Goal: Information Seeking & Learning: Learn about a topic

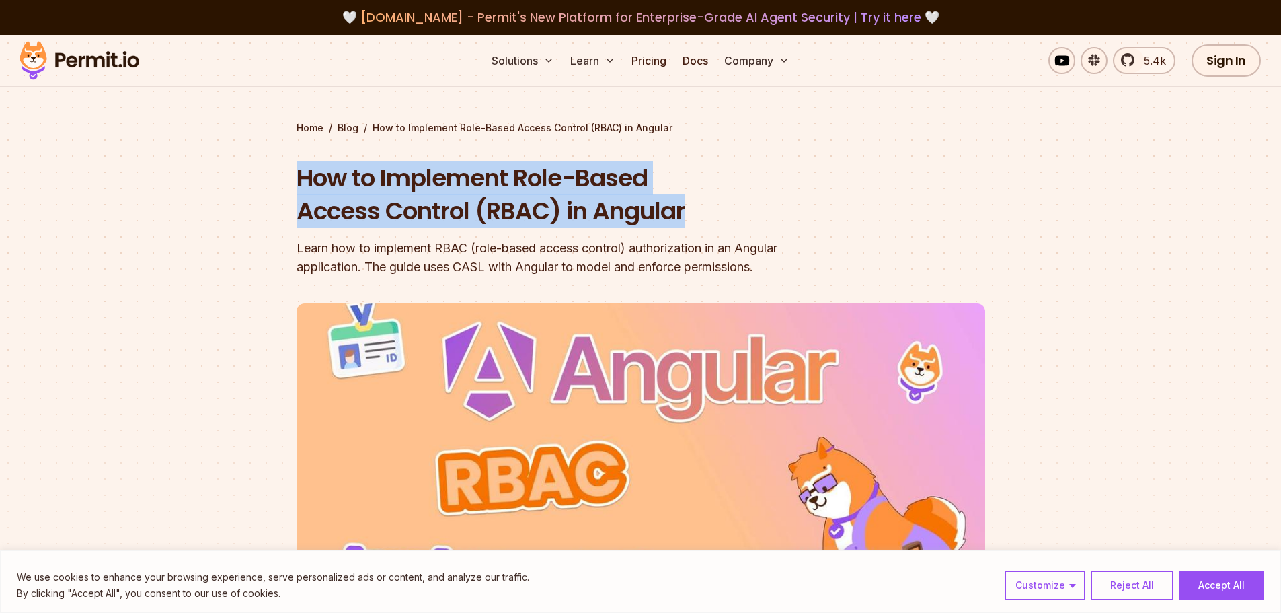
click at [715, 207] on h1 "How to Implement Role-Based Access Control (RBAC) in Angular" at bounding box center [555, 194] width 516 height 67
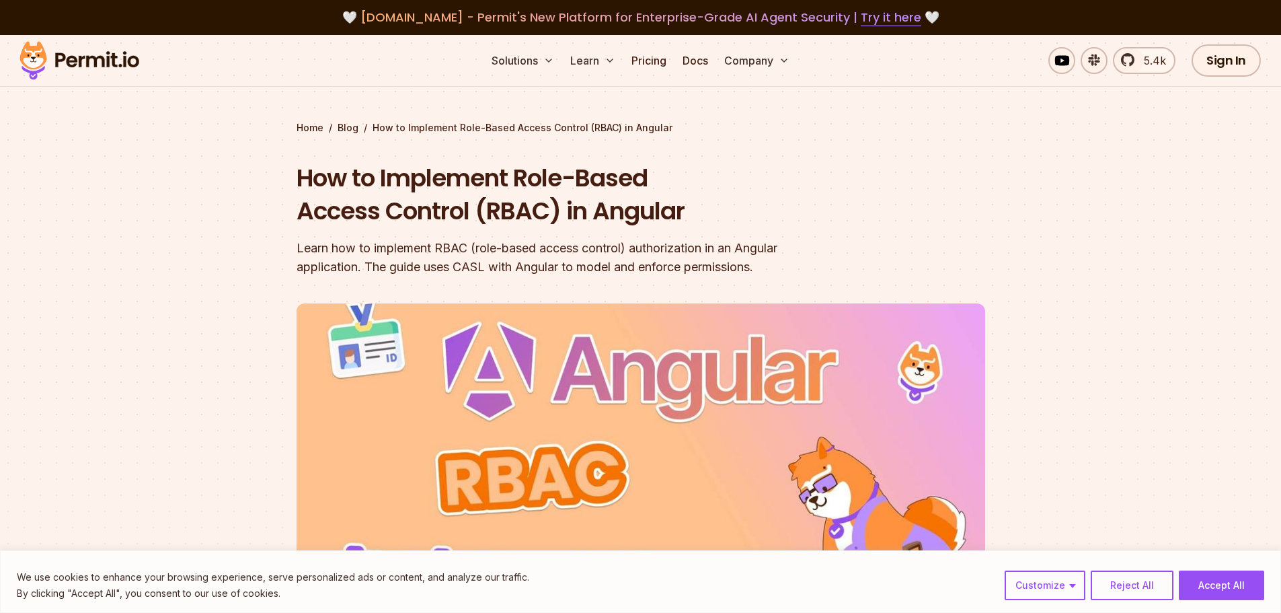
click at [721, 207] on h1 "How to Implement Role-Based Access Control (RBAC) in Angular" at bounding box center [555, 194] width 516 height 67
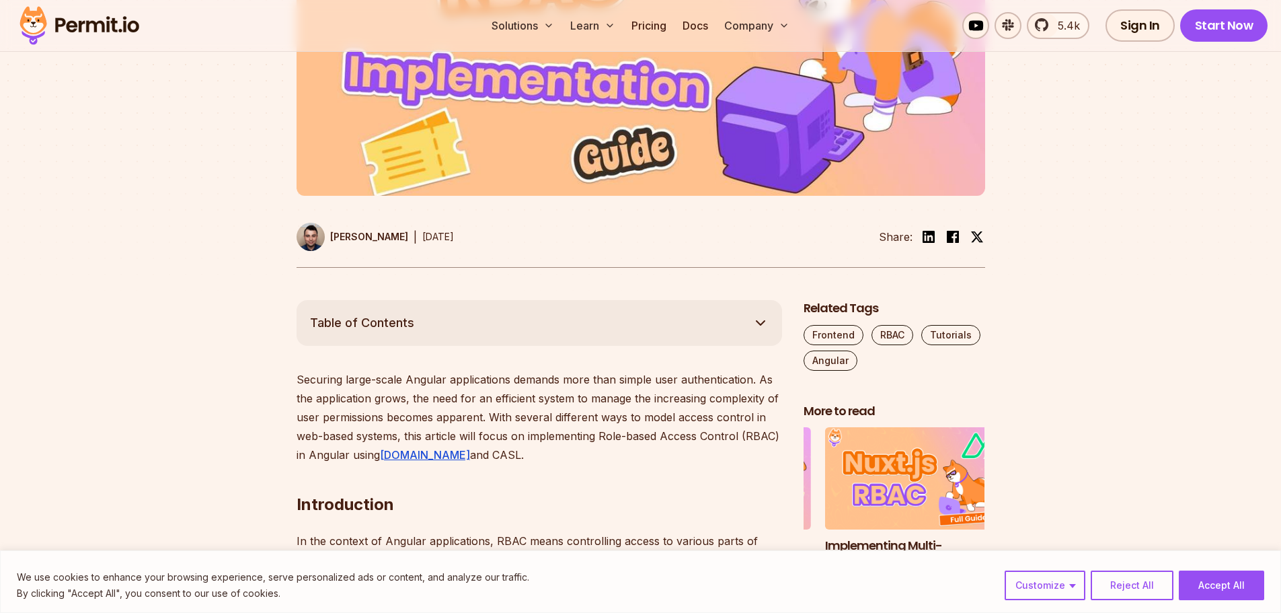
scroll to position [678, 0]
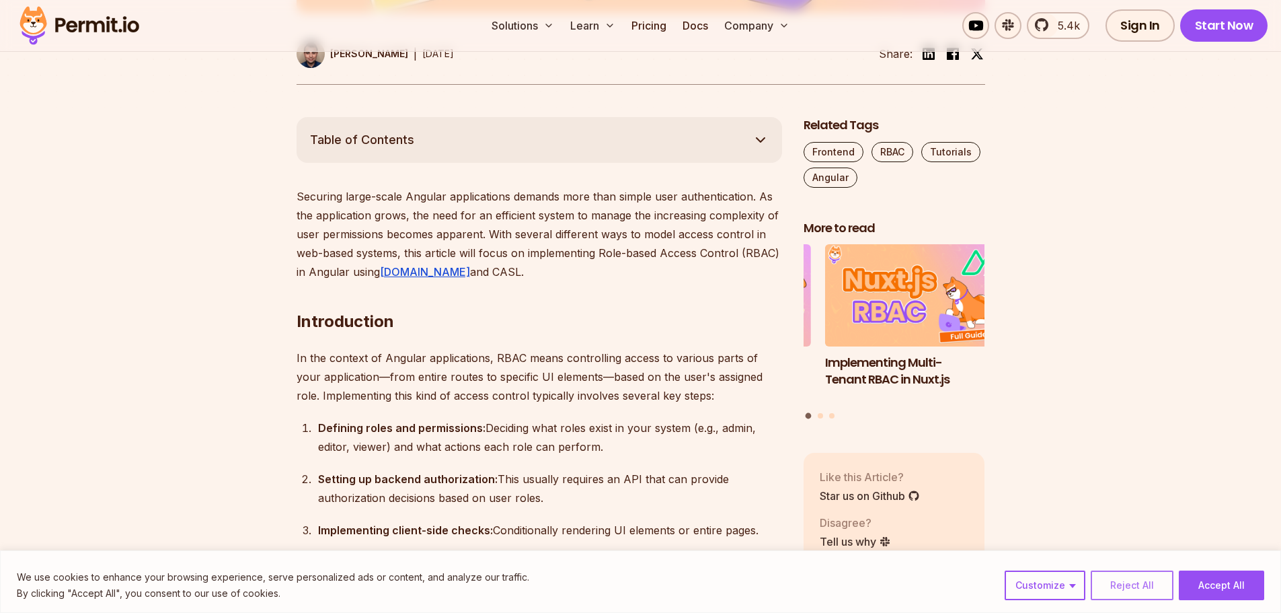
click at [1118, 584] on button "Reject All" at bounding box center [1132, 585] width 83 height 30
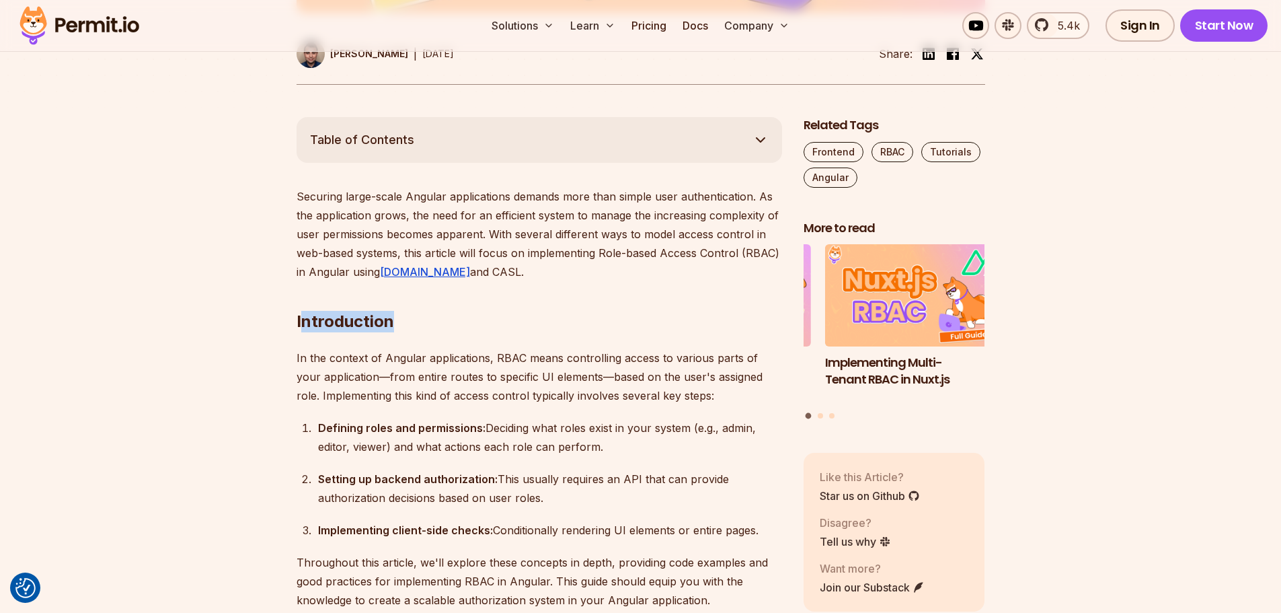
drag, startPoint x: 299, startPoint y: 318, endPoint x: 410, endPoint y: 317, distance: 111.6
click at [414, 318] on h2 "Introduction" at bounding box center [539, 294] width 485 height 75
click at [304, 321] on h2 "Introduction" at bounding box center [539, 294] width 485 height 75
drag, startPoint x: 295, startPoint y: 321, endPoint x: 422, endPoint y: 320, distance: 127.1
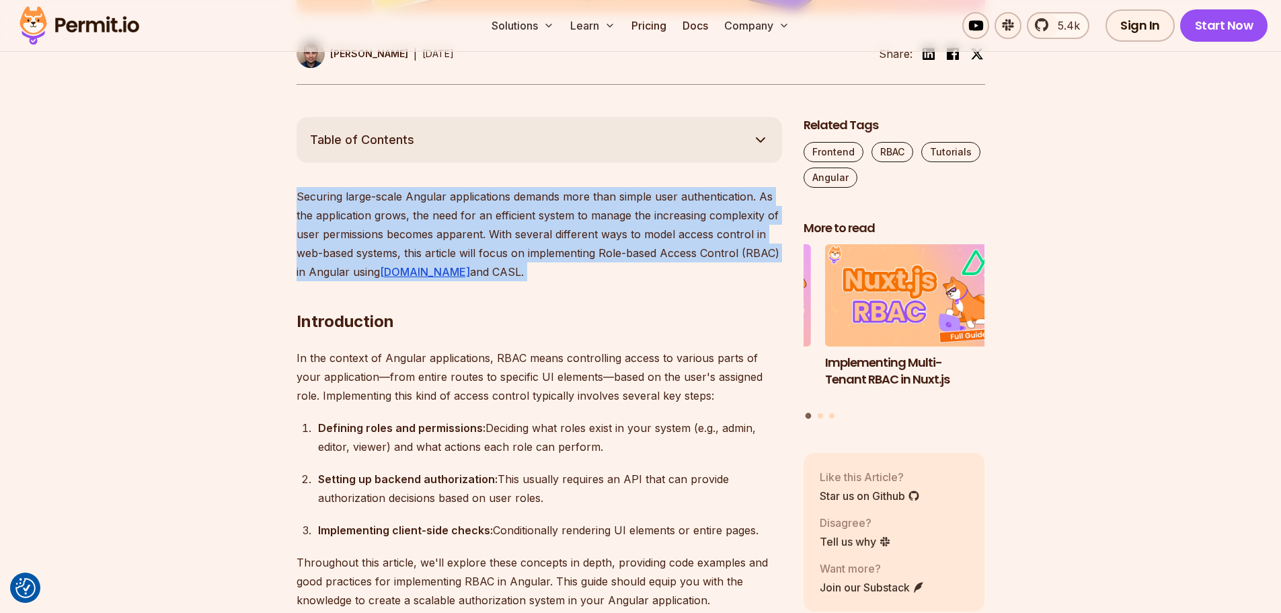
drag, startPoint x: 486, startPoint y: 261, endPoint x: 276, endPoint y: 191, distance: 221.8
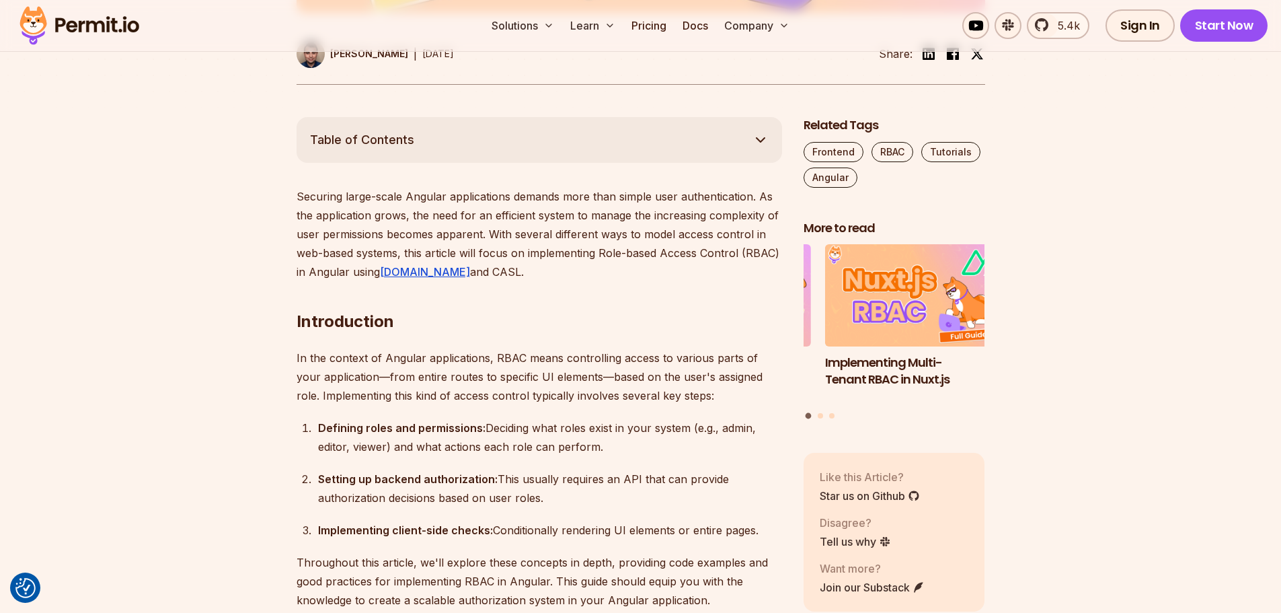
click at [543, 273] on h2 "Introduction" at bounding box center [539, 294] width 485 height 75
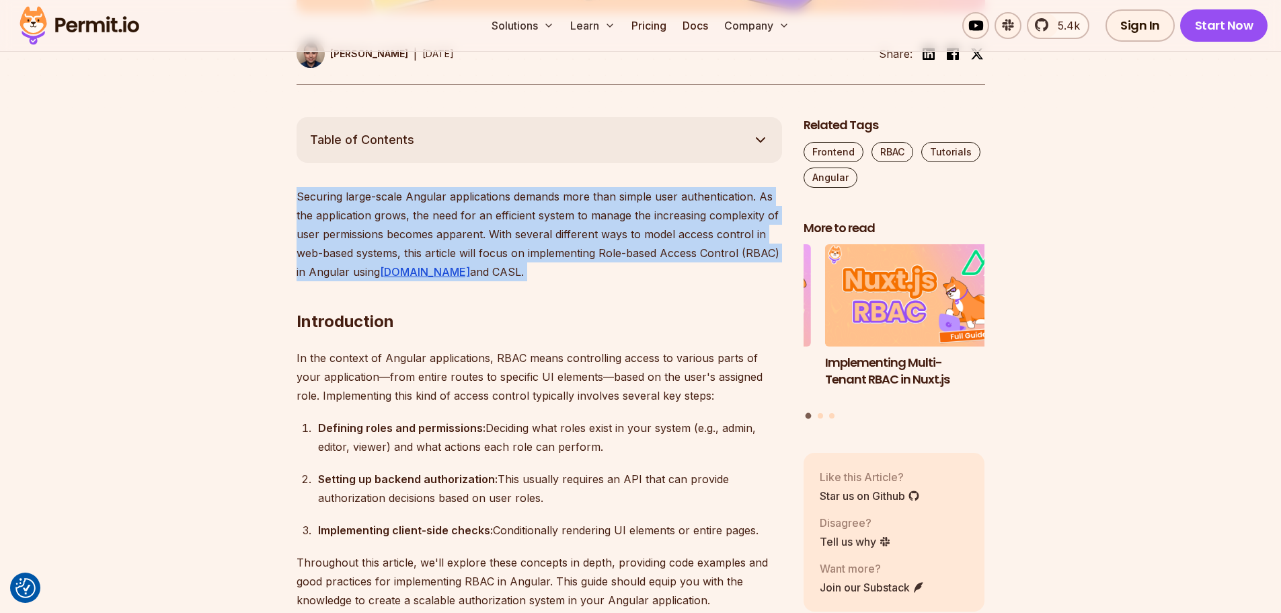
drag, startPoint x: 549, startPoint y: 273, endPoint x: 290, endPoint y: 192, distance: 271.4
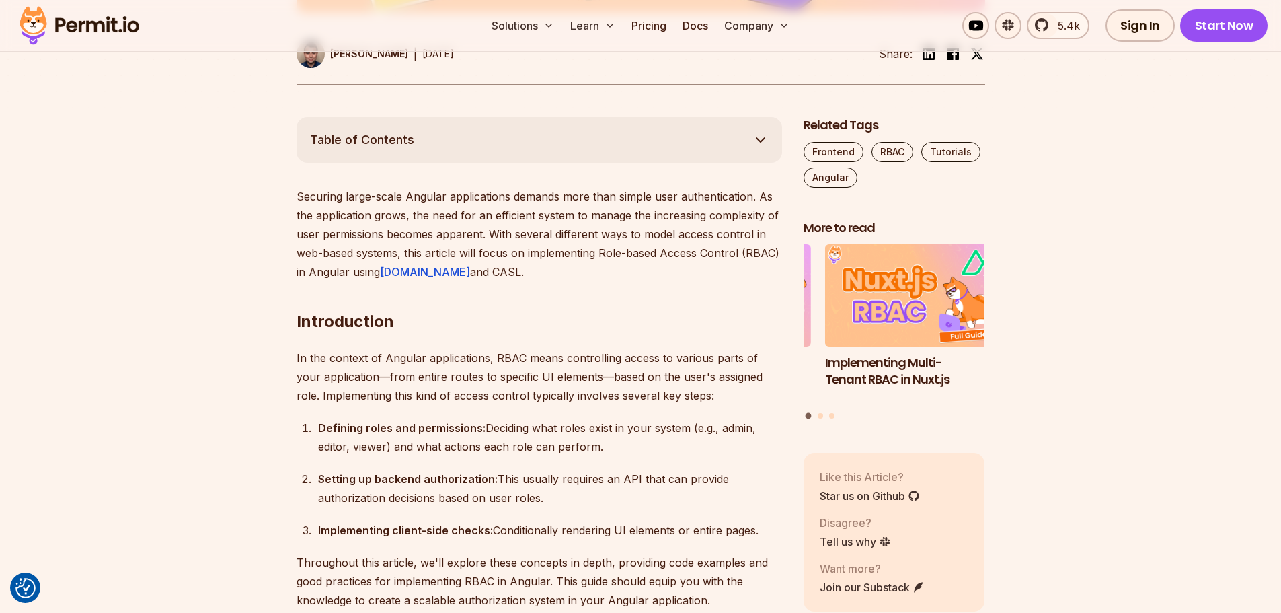
click at [299, 192] on p "Securing large-scale Angular applications demands more than simple user authent…" at bounding box center [539, 234] width 485 height 94
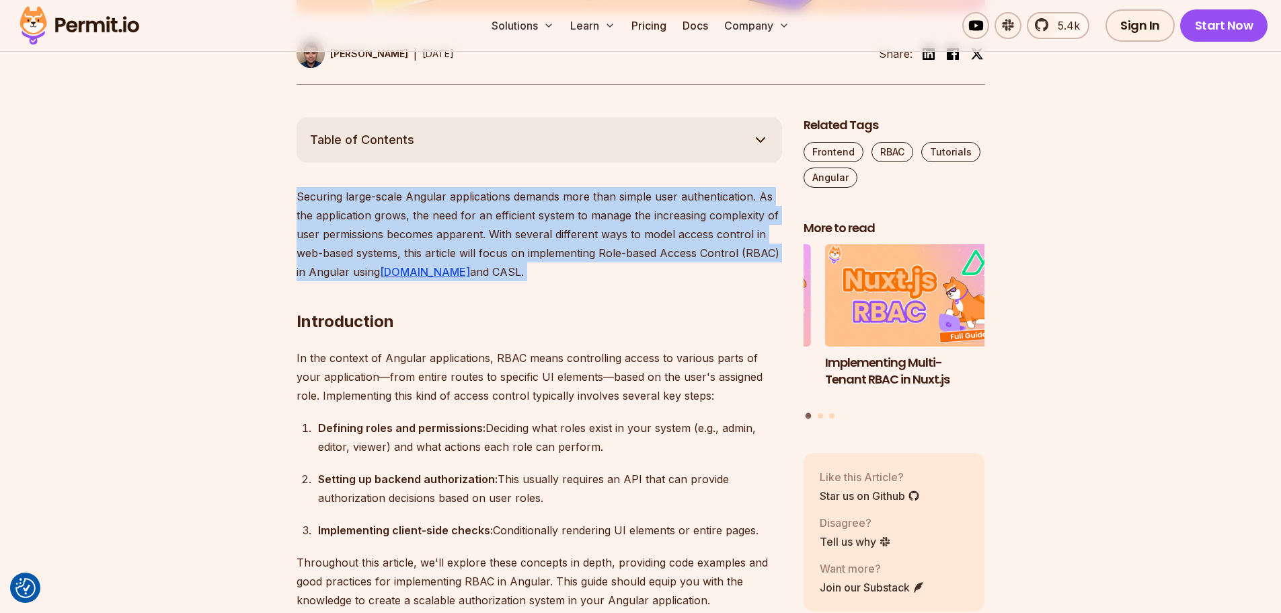
drag, startPoint x: 295, startPoint y: 192, endPoint x: 535, endPoint y: 275, distance: 253.5
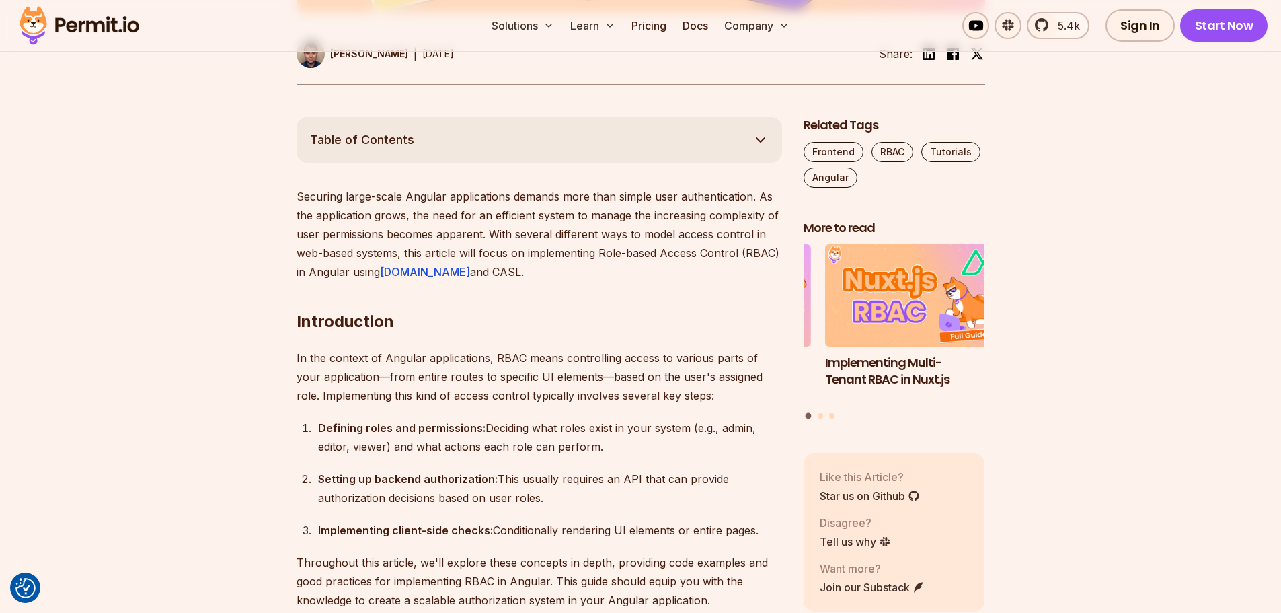
click at [535, 275] on h2 "Introduction" at bounding box center [539, 294] width 485 height 75
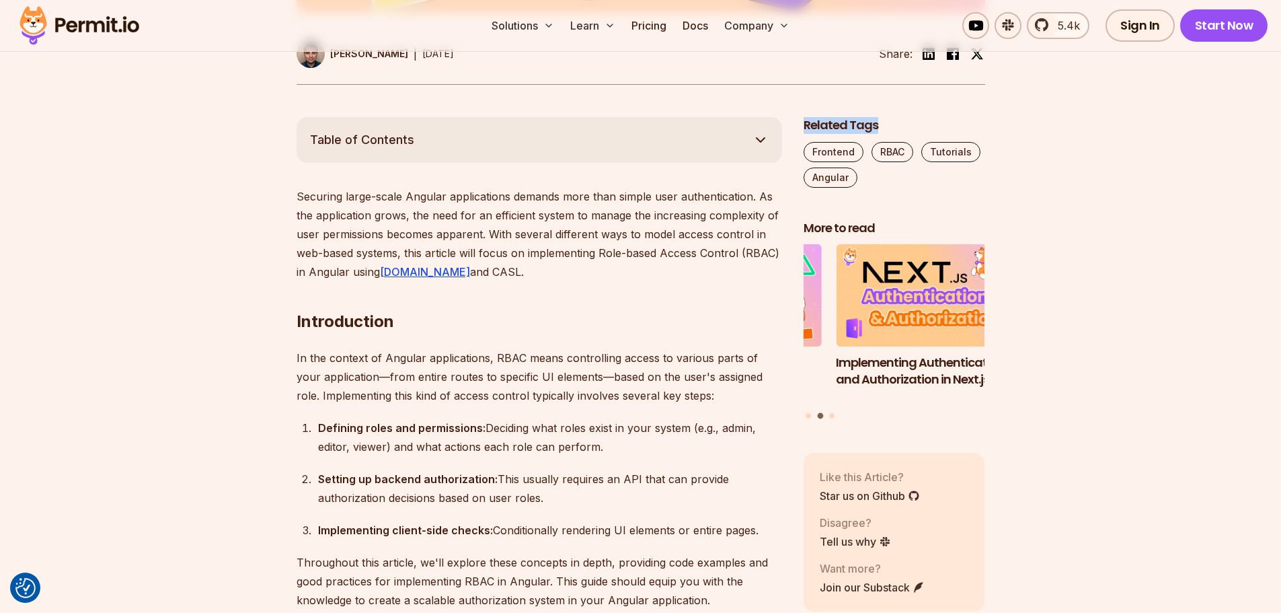
drag, startPoint x: 807, startPoint y: 127, endPoint x: 883, endPoint y: 128, distance: 76.0
click at [883, 128] on h2 "Related Tags" at bounding box center [894, 125] width 182 height 17
click at [761, 139] on icon "button" at bounding box center [760, 140] width 16 height 16
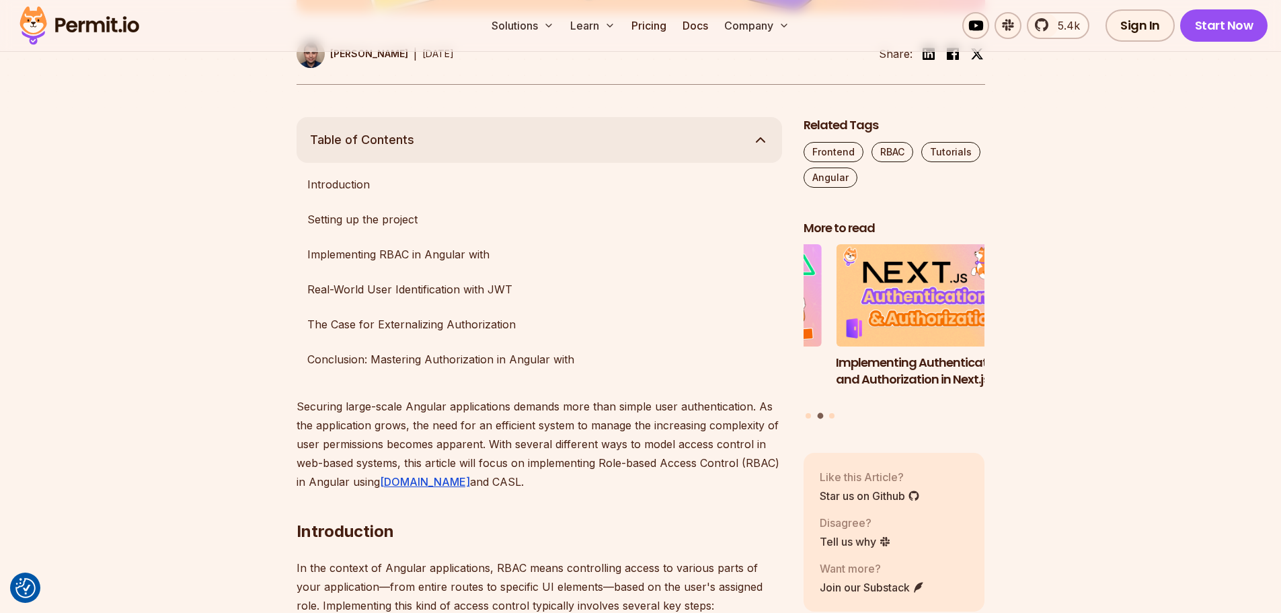
click at [761, 139] on polyline "button" at bounding box center [760, 140] width 8 height 4
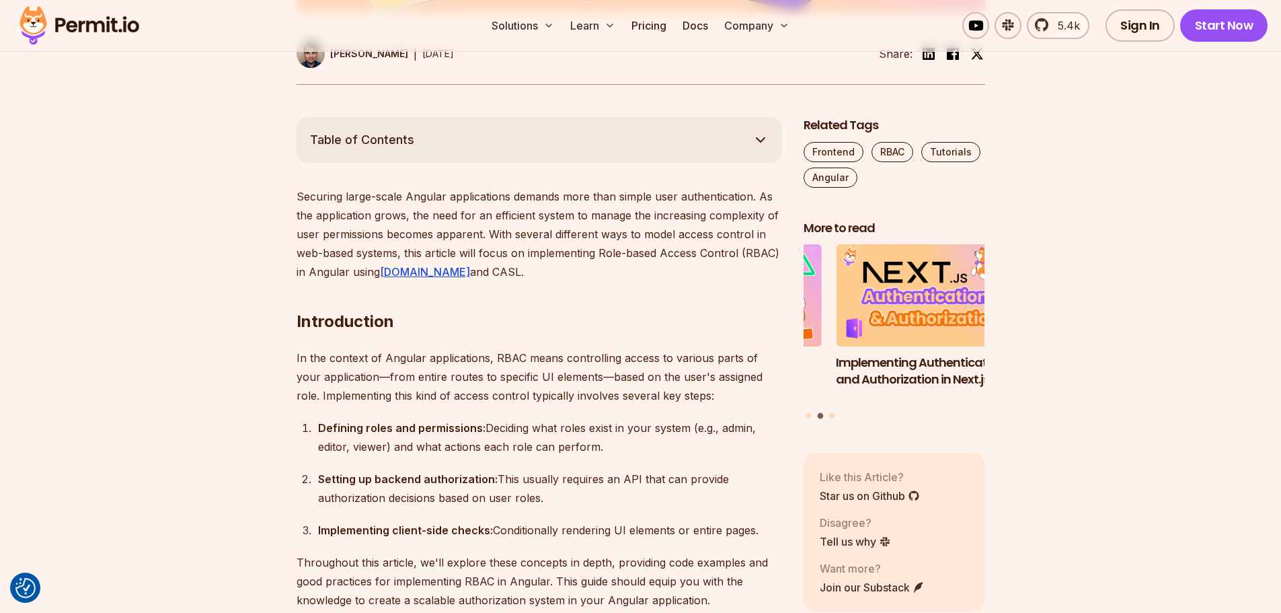
click at [761, 139] on icon "button" at bounding box center [760, 140] width 16 height 16
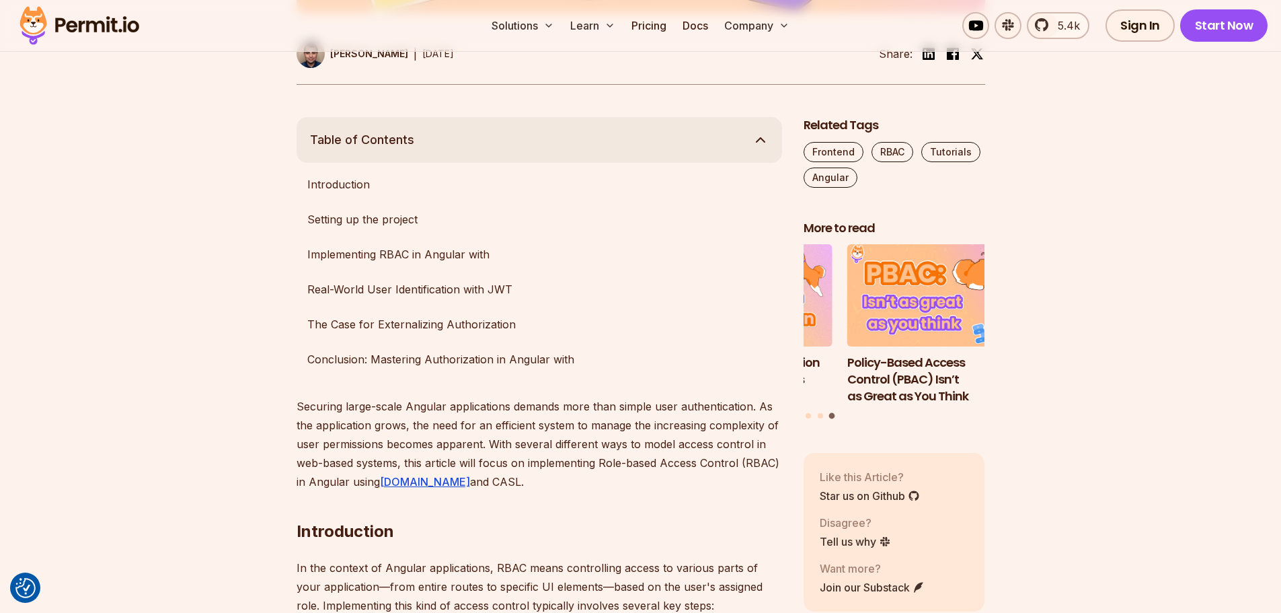
click at [752, 141] on button "Table of Contents" at bounding box center [539, 140] width 485 height 46
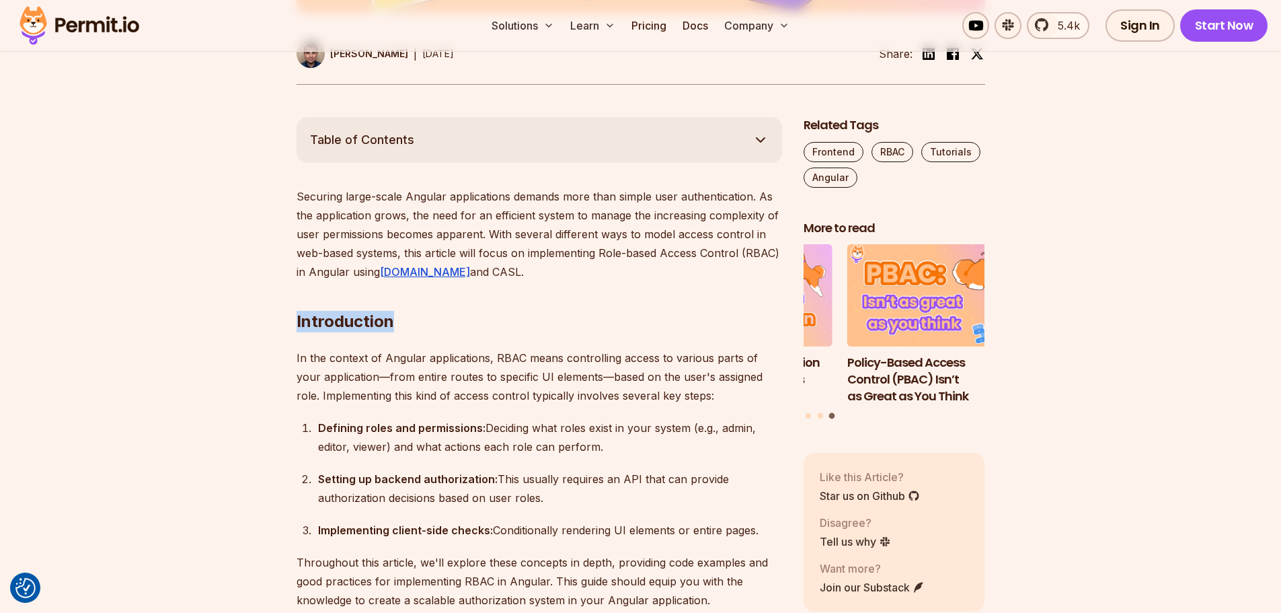
drag, startPoint x: 366, startPoint y: 321, endPoint x: 283, endPoint y: 319, distance: 82.7
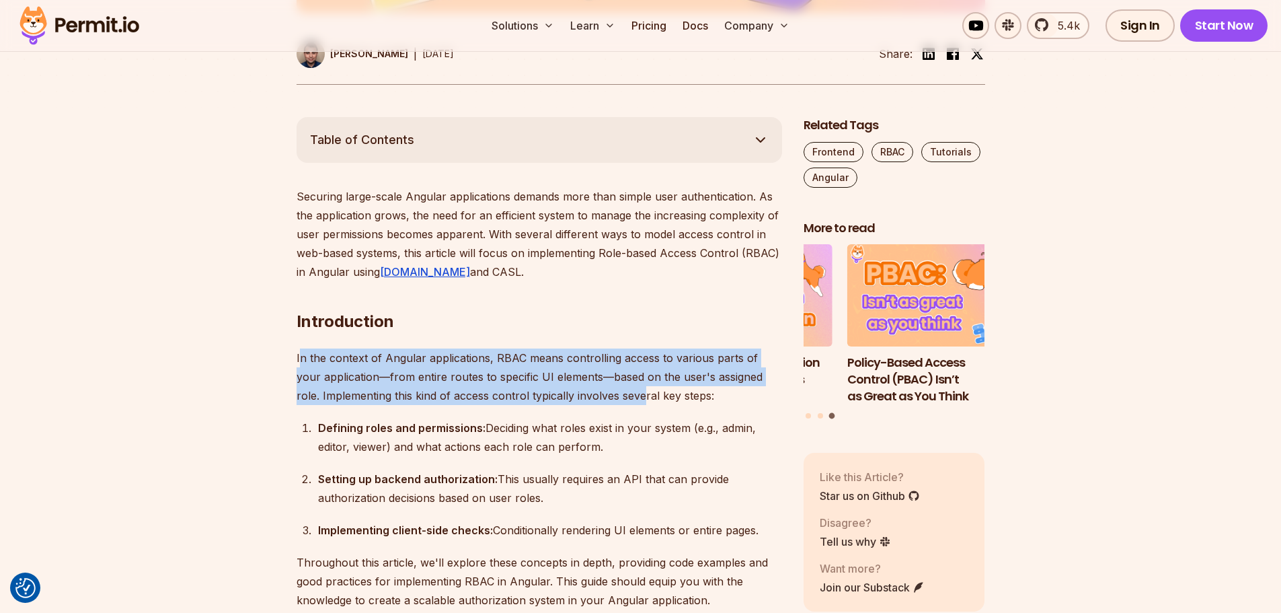
drag, startPoint x: 332, startPoint y: 368, endPoint x: 657, endPoint y: 393, distance: 325.8
click at [641, 393] on p "In the context of Angular applications, RBAC means controlling access to variou…" at bounding box center [539, 376] width 485 height 56
drag, startPoint x: 694, startPoint y: 392, endPoint x: 251, endPoint y: 352, distance: 444.2
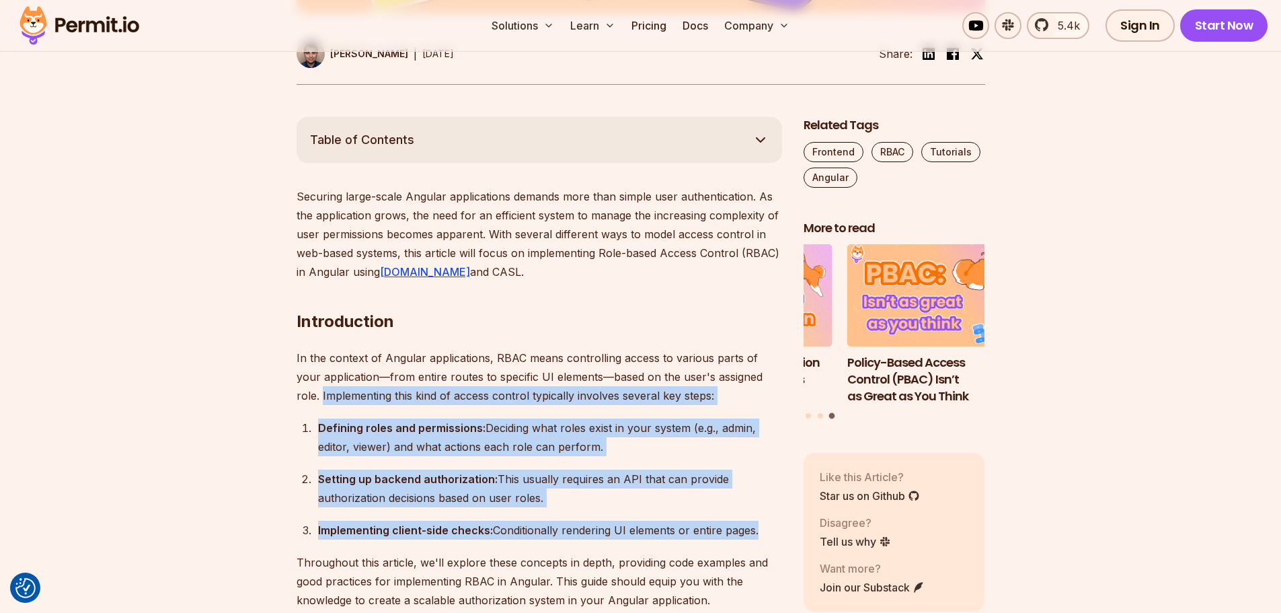
drag, startPoint x: 315, startPoint y: 412, endPoint x: 756, endPoint y: 539, distance: 459.5
click at [760, 538] on div "Implementing client-side checks: Conditionally rendering UI elements or entire …" at bounding box center [550, 529] width 464 height 19
drag, startPoint x: 754, startPoint y: 527, endPoint x: 292, endPoint y: 347, distance: 495.8
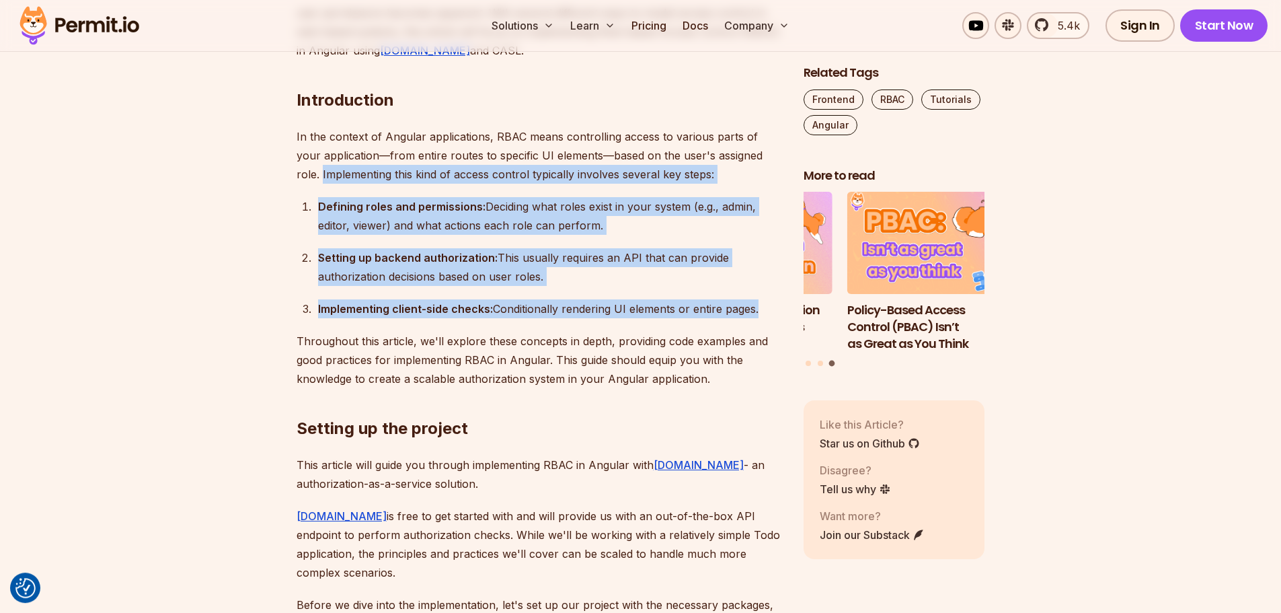
scroll to position [925, 0]
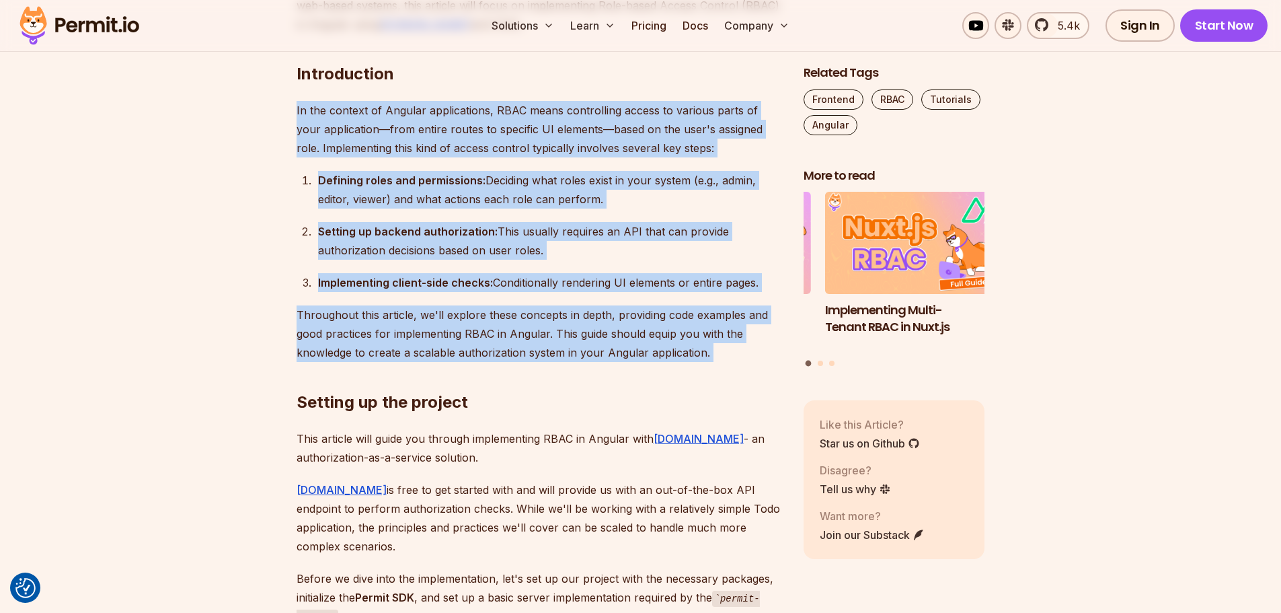
drag, startPoint x: 737, startPoint y: 348, endPoint x: 293, endPoint y: 104, distance: 506.5
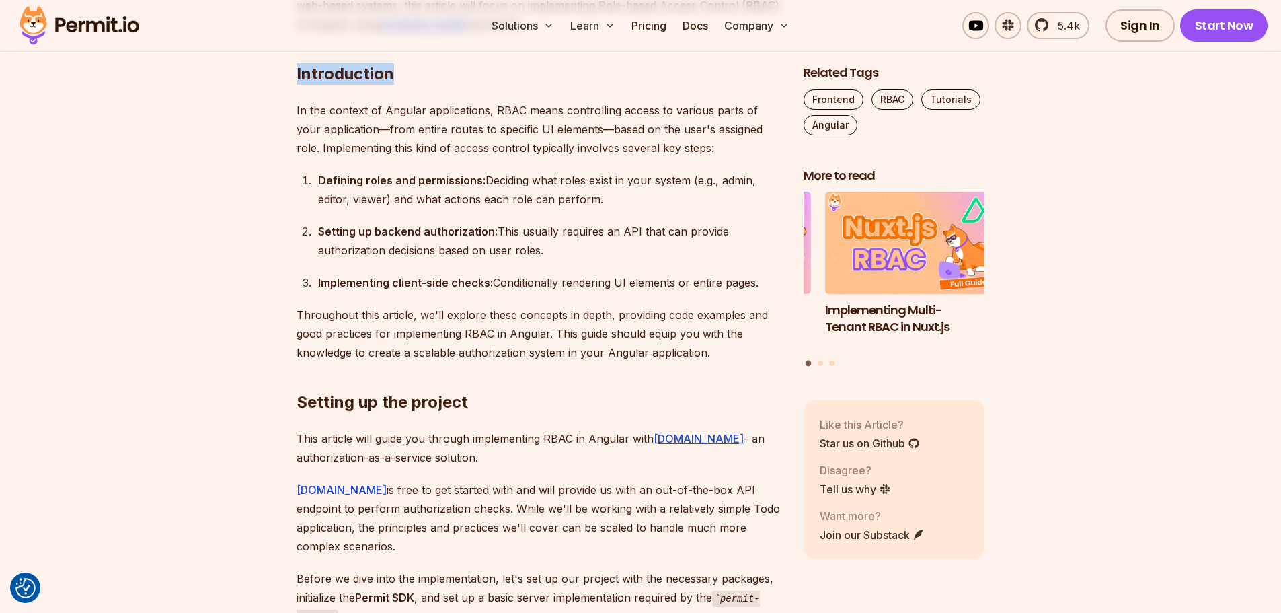
drag, startPoint x: 345, startPoint y: 80, endPoint x: 425, endPoint y: 81, distance: 80.0
click at [447, 76] on h2 "Introduction" at bounding box center [539, 46] width 485 height 75
drag, startPoint x: 356, startPoint y: 78, endPoint x: 278, endPoint y: 88, distance: 78.6
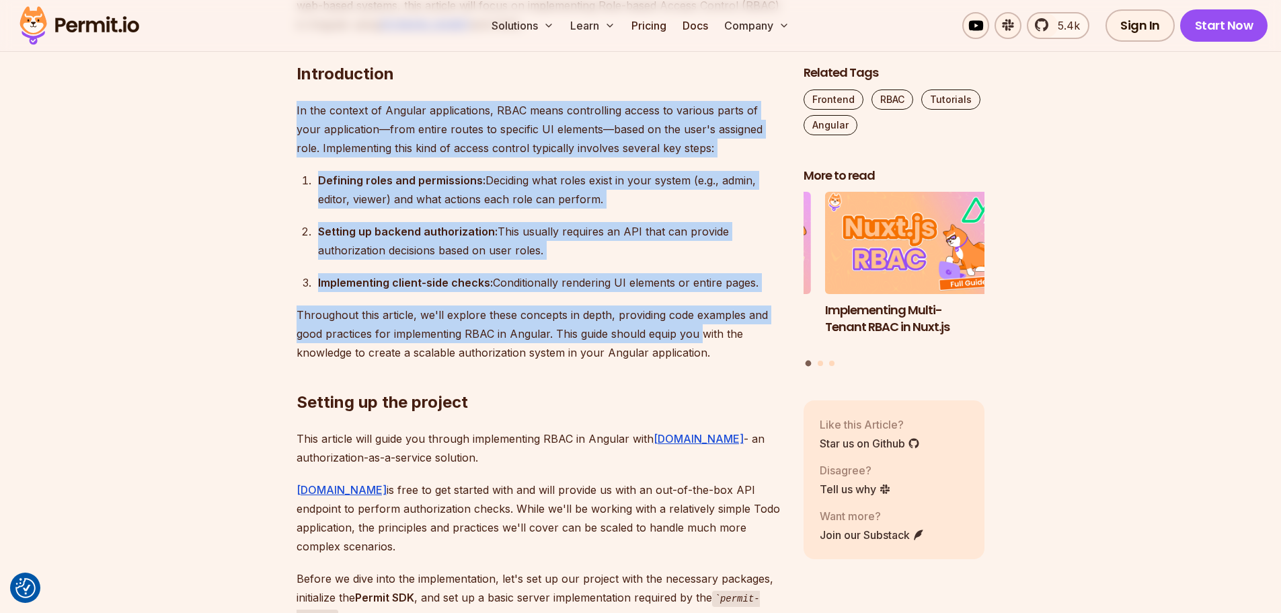
drag, startPoint x: 317, startPoint y: 122, endPoint x: 713, endPoint y: 336, distance: 450.7
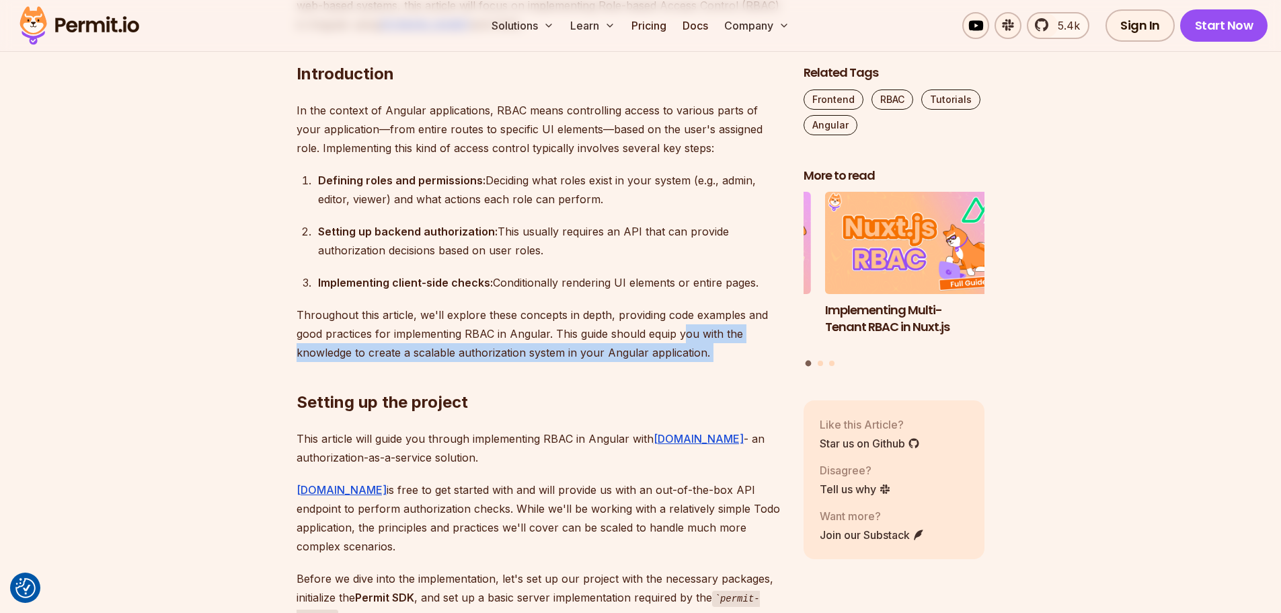
drag, startPoint x: 720, startPoint y: 346, endPoint x: 680, endPoint y: 332, distance: 42.1
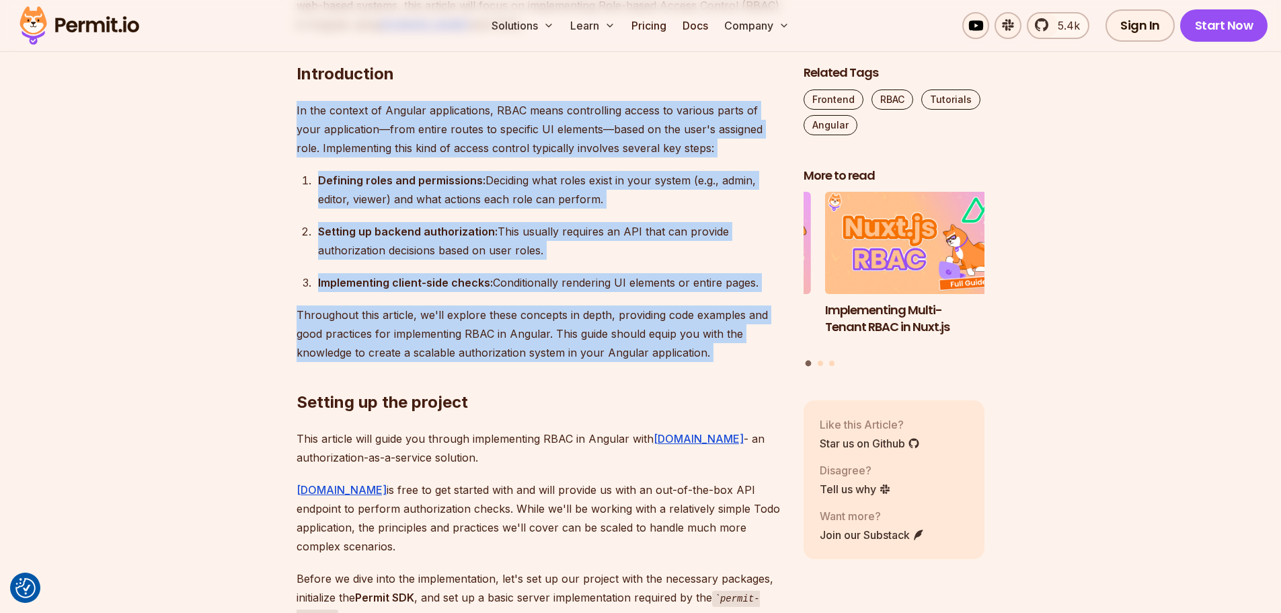
drag, startPoint x: 723, startPoint y: 356, endPoint x: 264, endPoint y: 77, distance: 537.0
drag, startPoint x: 263, startPoint y: 63, endPoint x: 748, endPoint y: 353, distance: 564.8
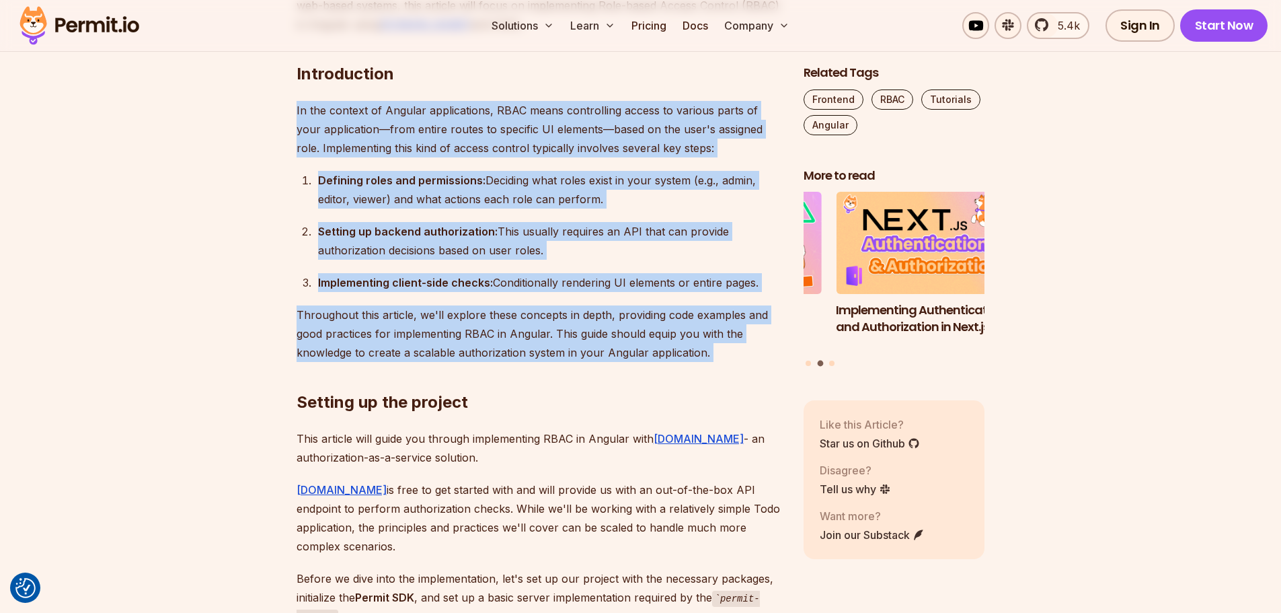
drag, startPoint x: 729, startPoint y: 353, endPoint x: 286, endPoint y: 83, distance: 518.1
click at [391, 110] on p "In the context of Angular applications, RBAC means controlling access to variou…" at bounding box center [539, 129] width 485 height 56
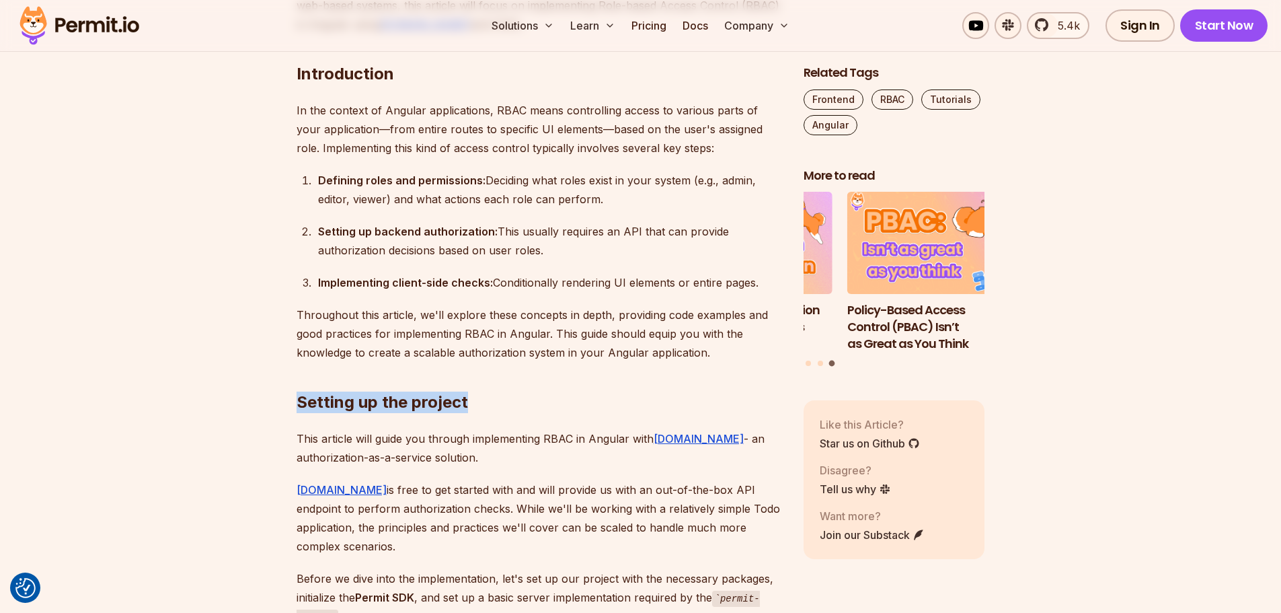
drag, startPoint x: 300, startPoint y: 405, endPoint x: 455, endPoint y: 406, distance: 154.7
click at [453, 408] on h2 "Setting up the project" at bounding box center [539, 375] width 485 height 75
click at [455, 406] on h2 "Setting up the project" at bounding box center [539, 375] width 485 height 75
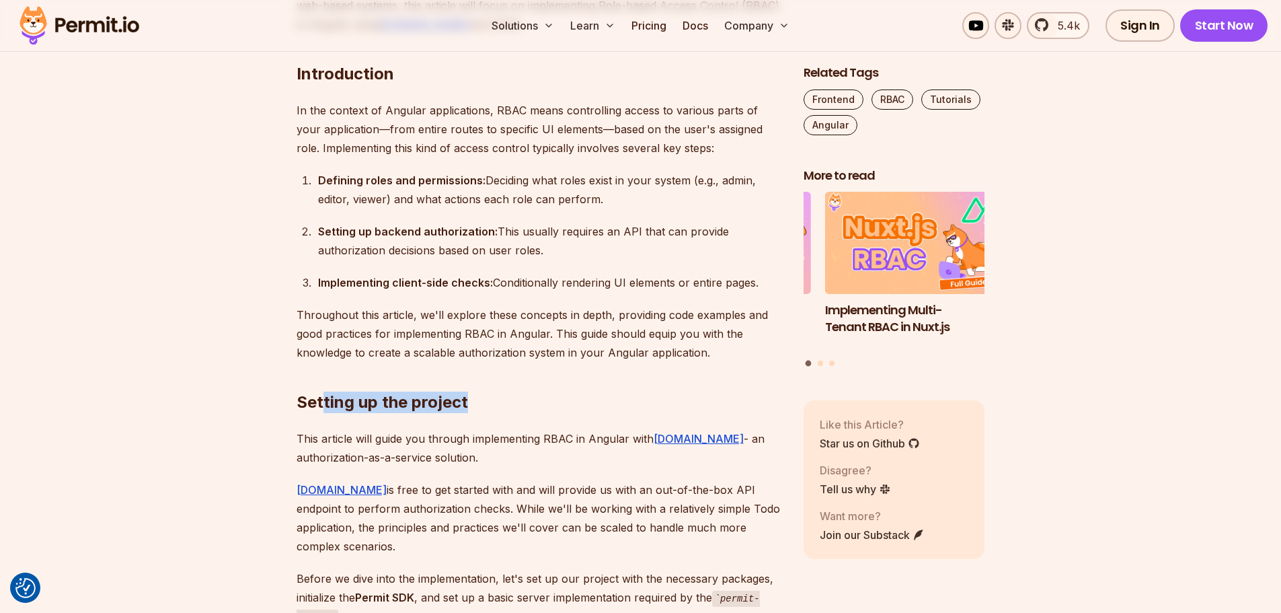
drag, startPoint x: 494, startPoint y: 405, endPoint x: 323, endPoint y: 402, distance: 171.5
click at [323, 402] on h2 "Setting up the project" at bounding box center [539, 375] width 485 height 75
drag, startPoint x: 301, startPoint y: 403, endPoint x: 520, endPoint y: 403, distance: 218.5
click at [518, 403] on h2 "Setting up the project" at bounding box center [539, 375] width 485 height 75
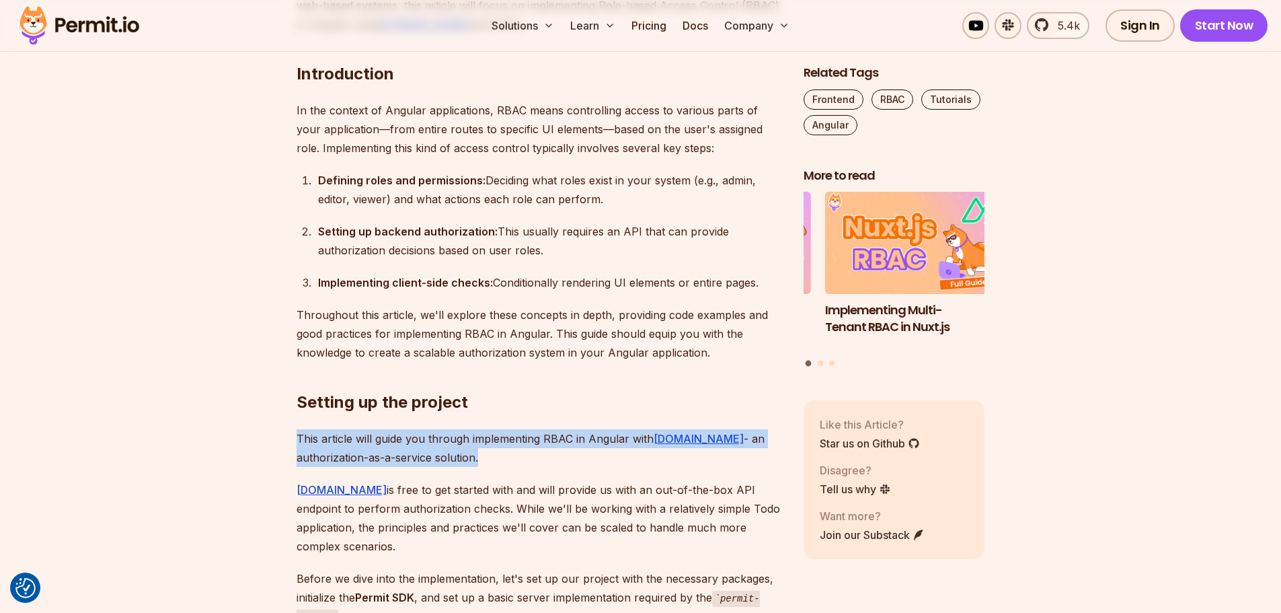
drag, startPoint x: 315, startPoint y: 433, endPoint x: 528, endPoint y: 453, distance: 214.0
click at [528, 453] on p "This article will guide you through implementing RBAC in Angular with [DOMAIN_N…" at bounding box center [539, 448] width 485 height 38
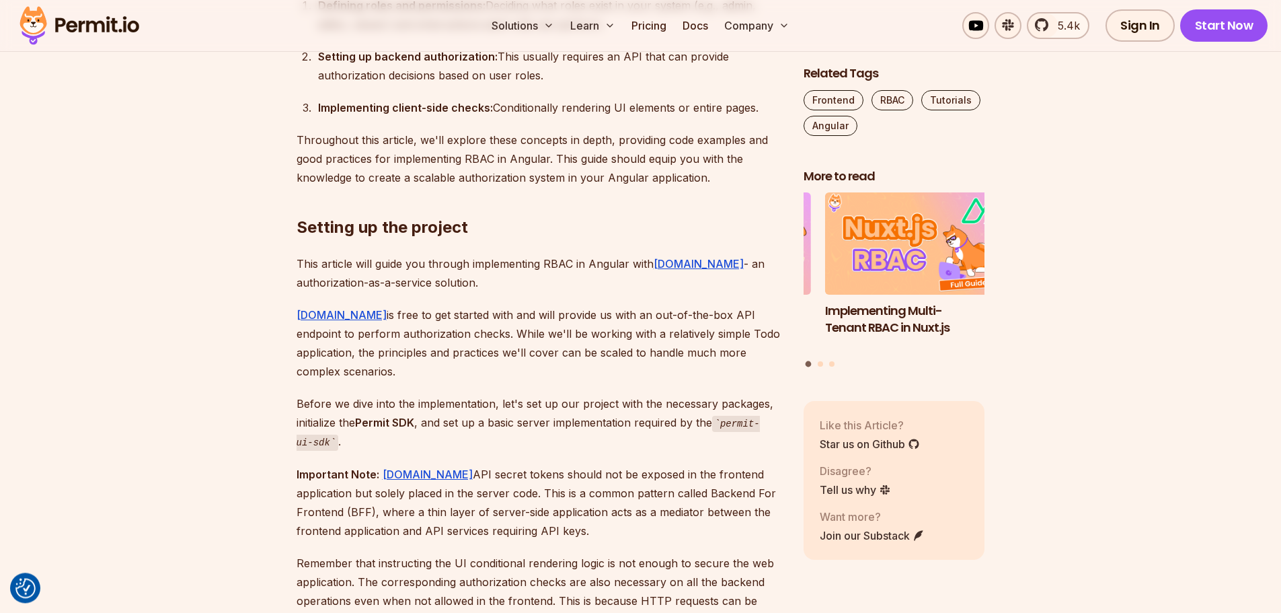
scroll to position [1108, 0]
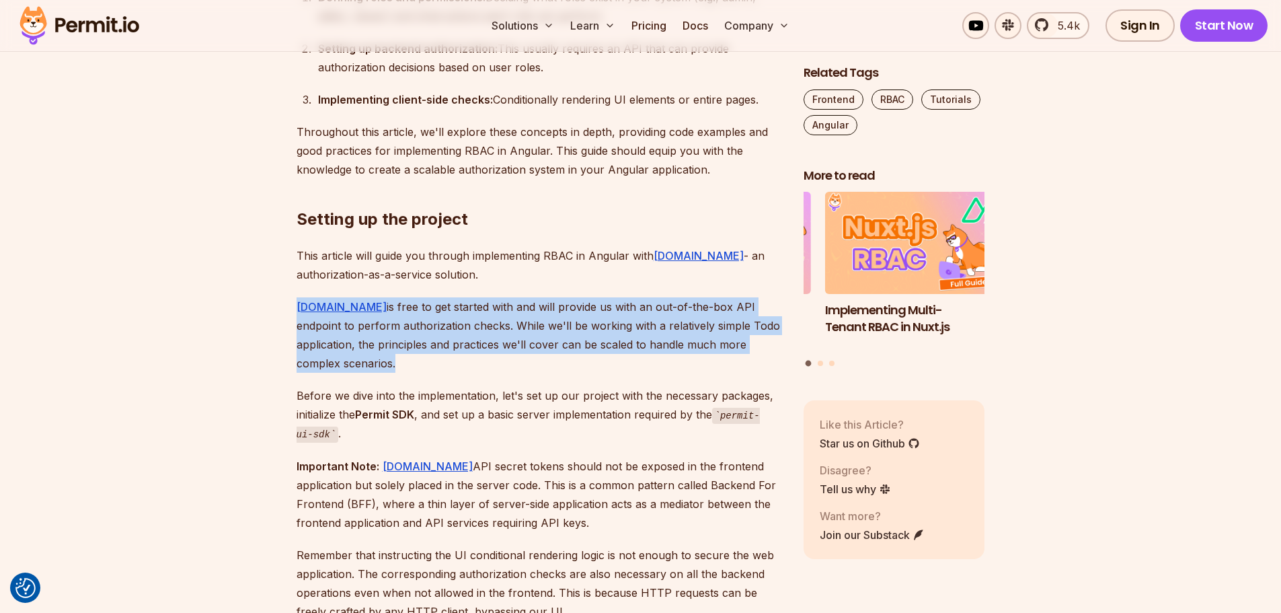
drag, startPoint x: 290, startPoint y: 301, endPoint x: 779, endPoint y: 343, distance: 491.3
drag, startPoint x: 784, startPoint y: 346, endPoint x: 479, endPoint y: 317, distance: 306.0
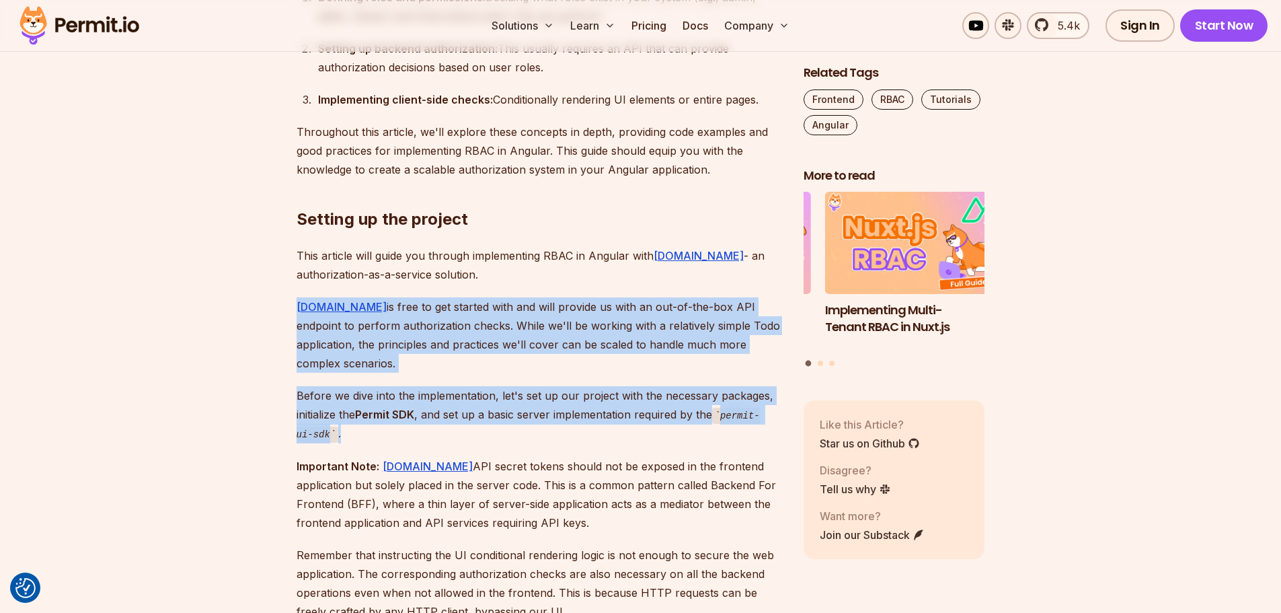
drag, startPoint x: 316, startPoint y: 311, endPoint x: 547, endPoint y: 428, distance: 259.5
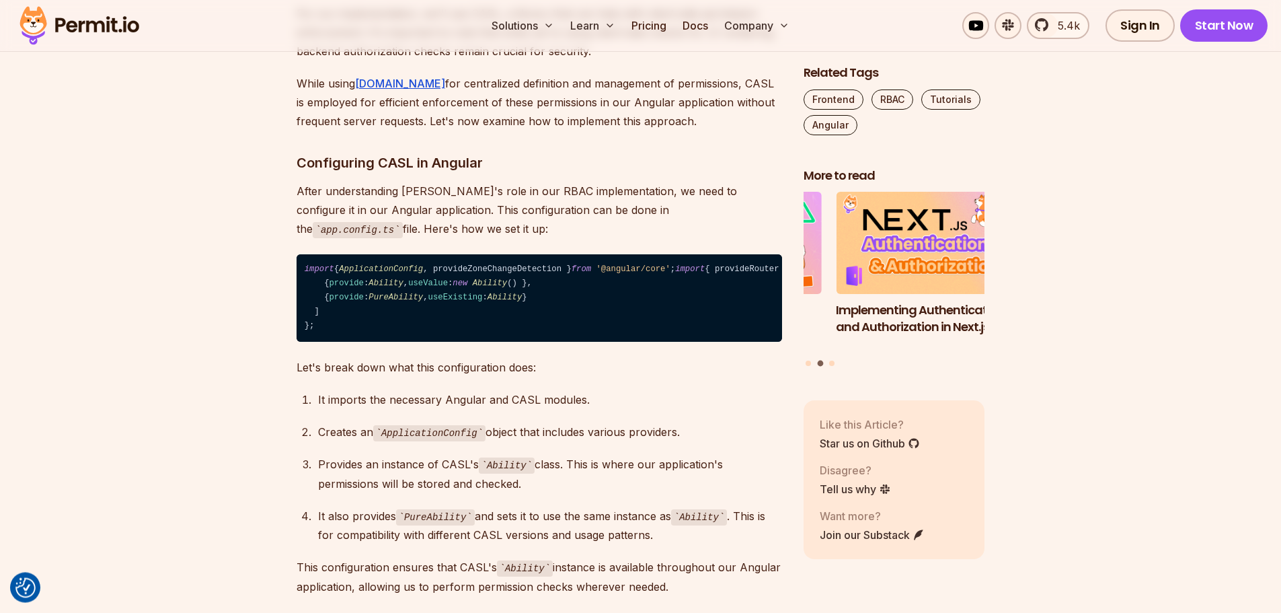
scroll to position [5121, 0]
